Goal: Transaction & Acquisition: Purchase product/service

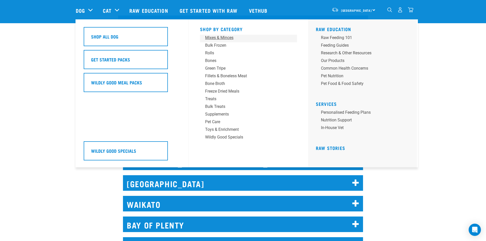
click at [216, 38] on div "Mixes & Minces" at bounding box center [245, 38] width 80 height 6
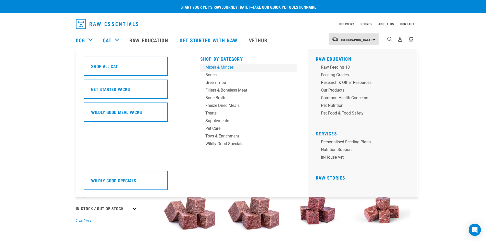
click at [218, 69] on div "Mixes & Minces" at bounding box center [245, 67] width 80 height 6
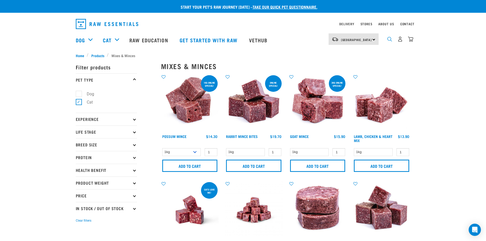
click at [390, 42] on img "dropdown navigation" at bounding box center [389, 39] width 5 height 5
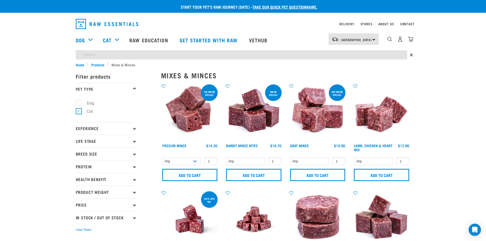
click at [93, 58] on input "search" at bounding box center [241, 54] width 331 height 9
type input "chicken & wild"
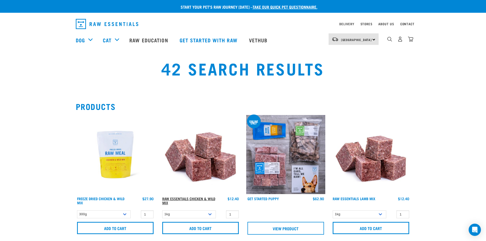
click at [202, 199] on link "Raw Essentials Chicken & Wild Mix" at bounding box center [188, 201] width 53 height 6
click at [210, 215] on select "1kg 3kg" at bounding box center [189, 214] width 54 height 8
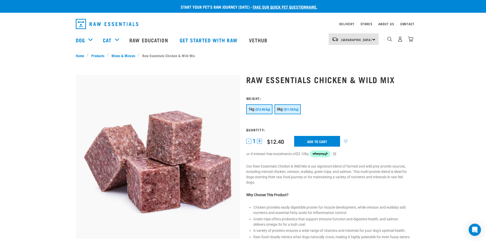
click at [294, 108] on span "($11.53/kg)" at bounding box center [291, 109] width 15 height 3
